Goal: Task Accomplishment & Management: Use online tool/utility

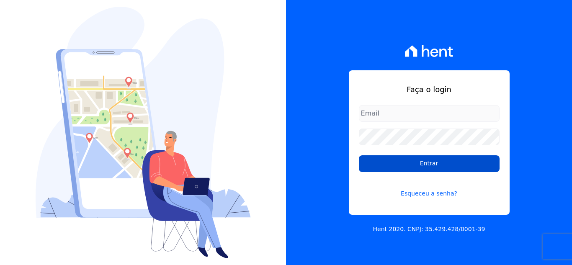
type input "thais@innovaempreendimentos.com"
click at [421, 167] on input "Entrar" at bounding box center [429, 163] width 141 height 17
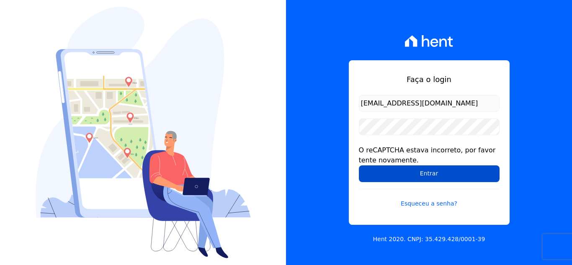
click at [415, 177] on input "Entrar" at bounding box center [429, 173] width 141 height 17
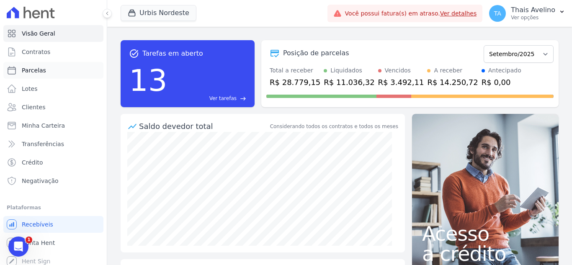
click at [47, 72] on link "Parcelas" at bounding box center [53, 70] width 100 height 17
select select
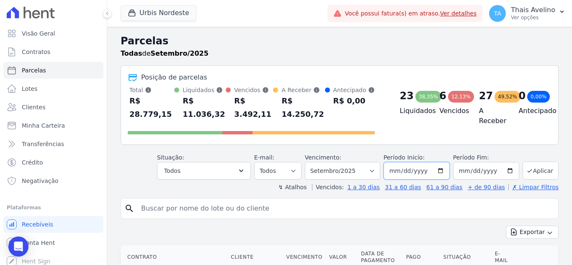
click at [417, 162] on input "[DATE]" at bounding box center [416, 171] width 66 height 18
type input "[DATE]"
type input "0204-09-01"
type input "[DATE]"
click at [544, 163] on button "Aplicar" at bounding box center [540, 171] width 36 height 18
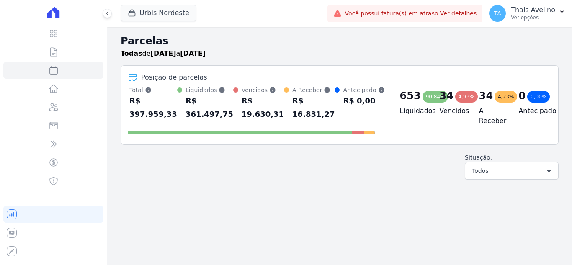
select select
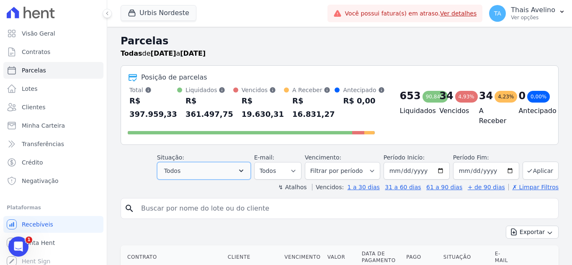
click at [239, 173] on button "Todos" at bounding box center [204, 171] width 94 height 18
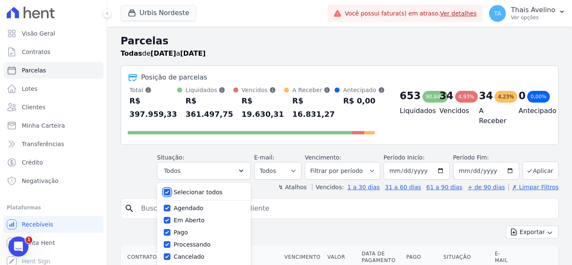
click at [170, 193] on input "Selecionar todos" at bounding box center [167, 192] width 7 height 7
checkbox input "false"
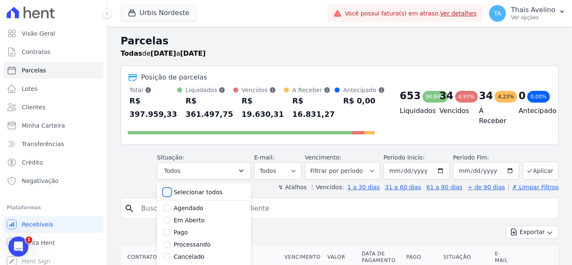
checkbox input "false"
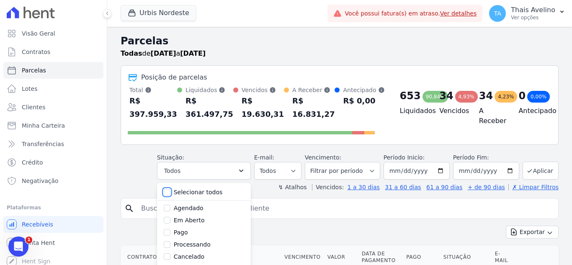
checkbox input "false"
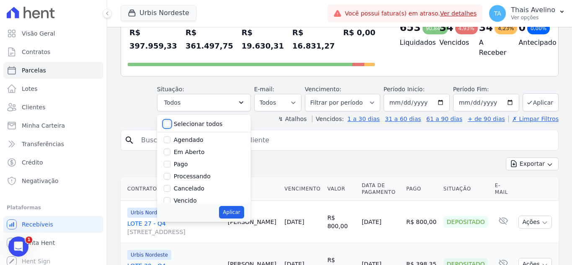
scroll to position [84, 0]
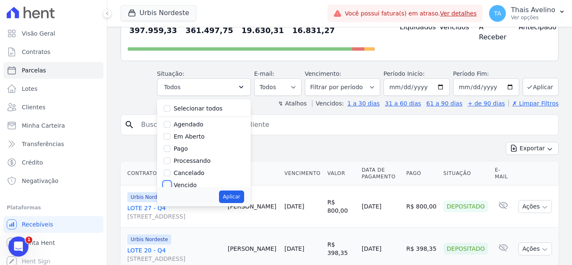
click at [170, 184] on input "Vencido" at bounding box center [167, 185] width 7 height 7
checkbox input "true"
click at [241, 195] on button "Aplicar" at bounding box center [231, 196] width 25 height 13
select select "overdue"
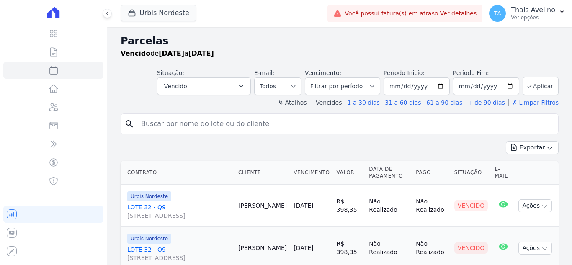
select select
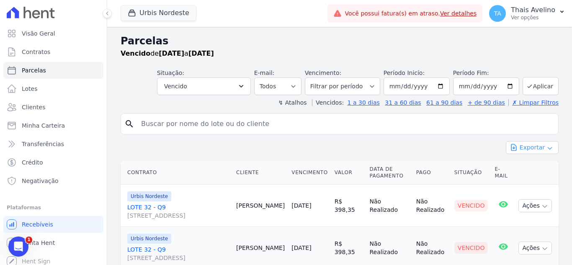
click at [522, 143] on button "Exportar" at bounding box center [532, 147] width 53 height 13
click at [528, 180] on span "Exportar CSV" at bounding box center [531, 181] width 44 height 8
